Goal: Task Accomplishment & Management: Manage account settings

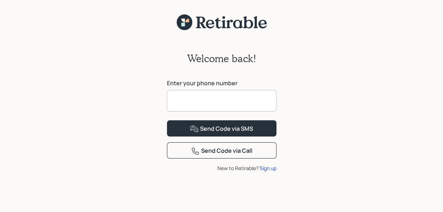
click at [182, 103] on input at bounding box center [222, 101] width 110 height 22
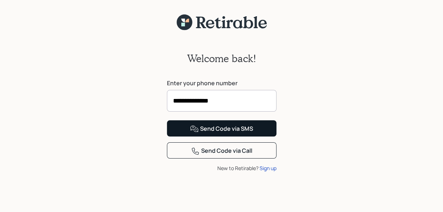
type input "**********"
click at [229, 136] on button "Send Code via SMS" at bounding box center [222, 128] width 110 height 16
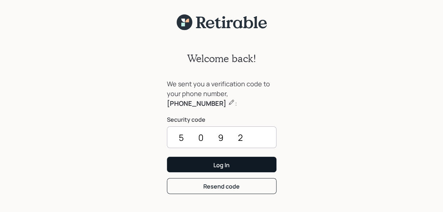
type input "5092"
click at [225, 158] on button "Log In" at bounding box center [222, 165] width 110 height 16
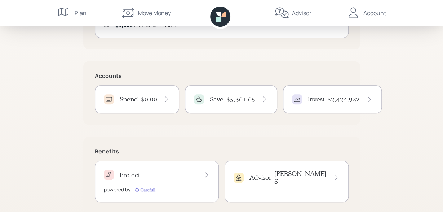
scroll to position [150, 0]
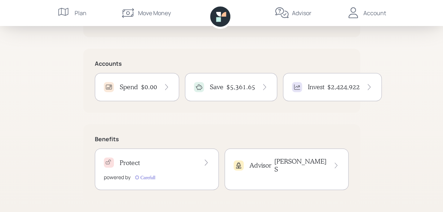
click at [211, 87] on h4 "Save" at bounding box center [217, 87] width 14 height 8
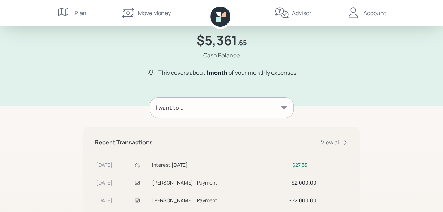
scroll to position [38, 0]
